Goal: Information Seeking & Learning: Learn about a topic

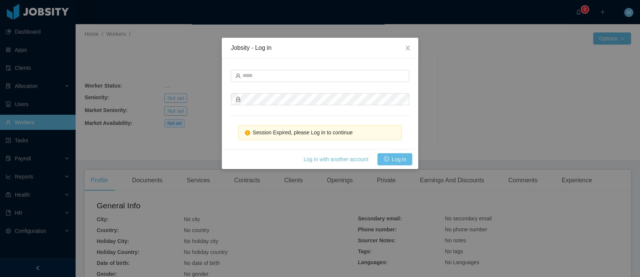
click at [296, 92] on div at bounding box center [320, 99] width 178 height 15
click at [276, 74] on input "text" at bounding box center [320, 76] width 178 height 12
type input "**********"
click at [394, 161] on button "Log in" at bounding box center [394, 159] width 35 height 12
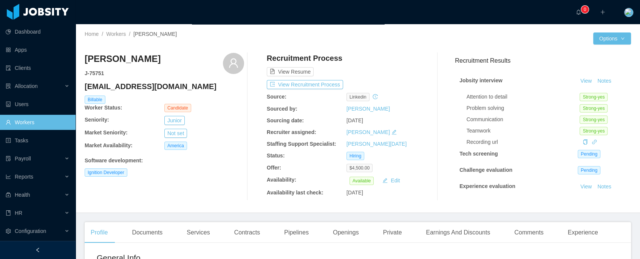
click at [326, 58] on div "View Resume" at bounding box center [346, 64] width 159 height 23
click at [187, 36] on div "Home / Workers / Santiago Hernandez /" at bounding box center [221, 34] width 273 height 8
